Goal: Information Seeking & Learning: Find specific fact

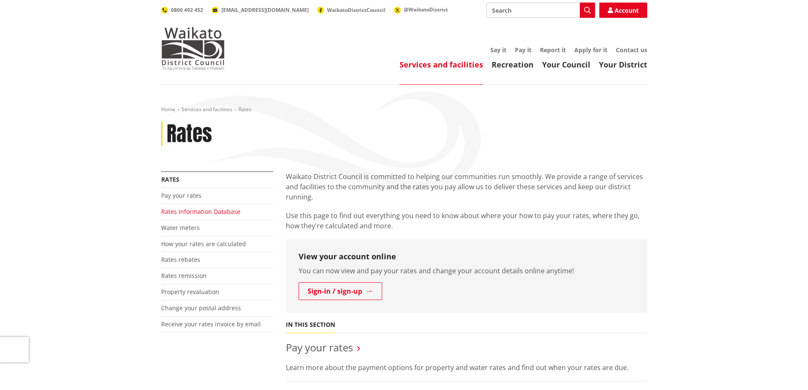
click at [226, 212] on link "Rates Information Database" at bounding box center [200, 211] width 79 height 8
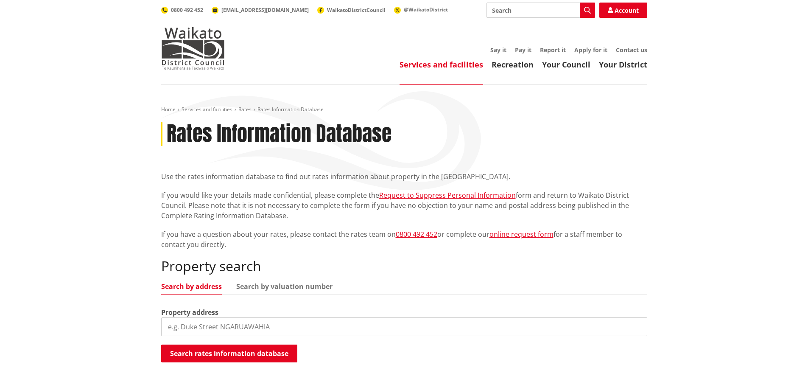
scroll to position [85, 0]
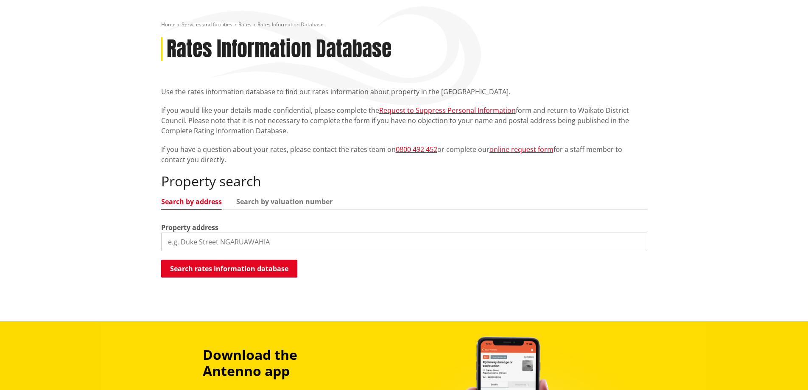
click at [337, 243] on input "search" at bounding box center [404, 241] width 486 height 19
type input "195 eureka"
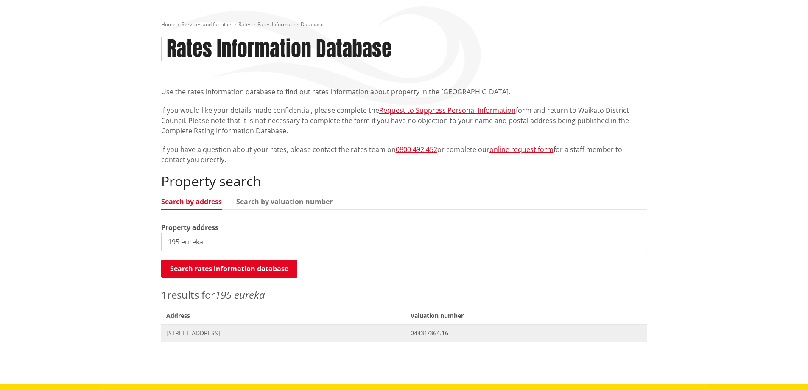
click at [227, 337] on span "[STREET_ADDRESS]" at bounding box center [283, 333] width 234 height 8
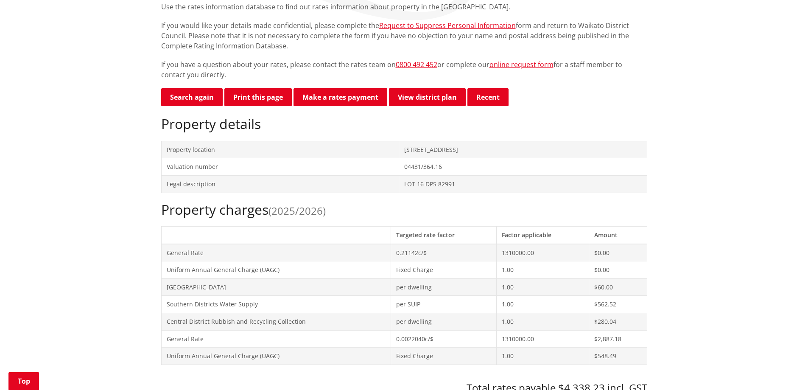
scroll to position [212, 0]
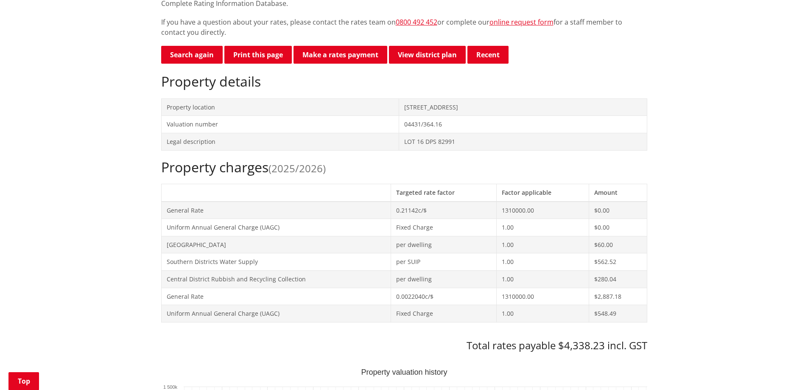
drag, startPoint x: 45, startPoint y: 61, endPoint x: 65, endPoint y: 52, distance: 21.4
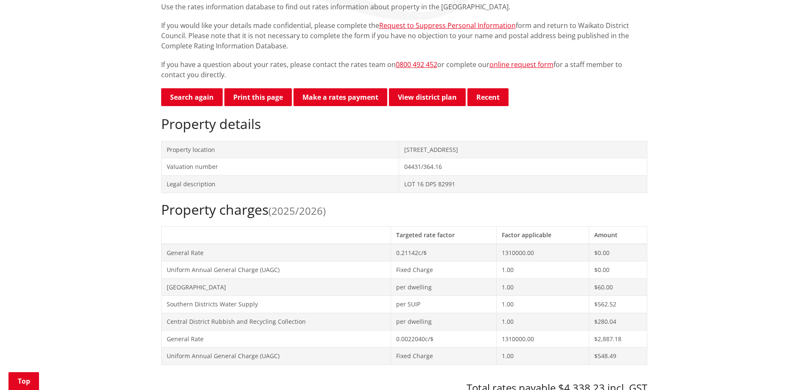
scroll to position [0, 0]
